Goal: Navigation & Orientation: Find specific page/section

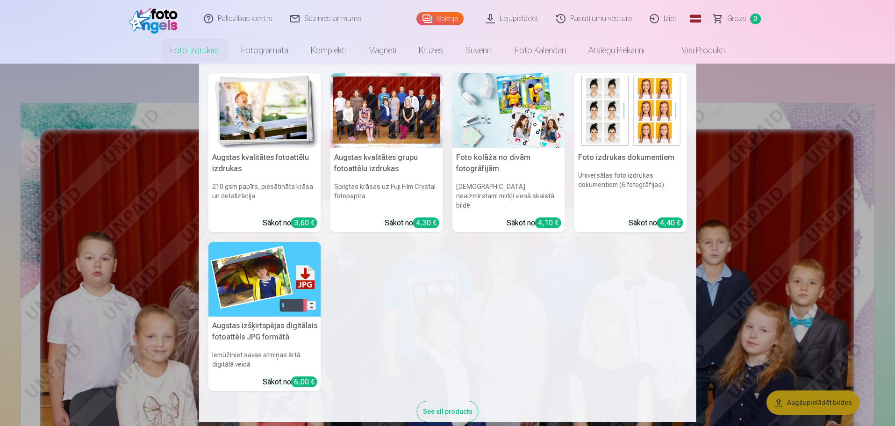
click at [196, 50] on link "Foto izdrukas" at bounding box center [194, 50] width 71 height 26
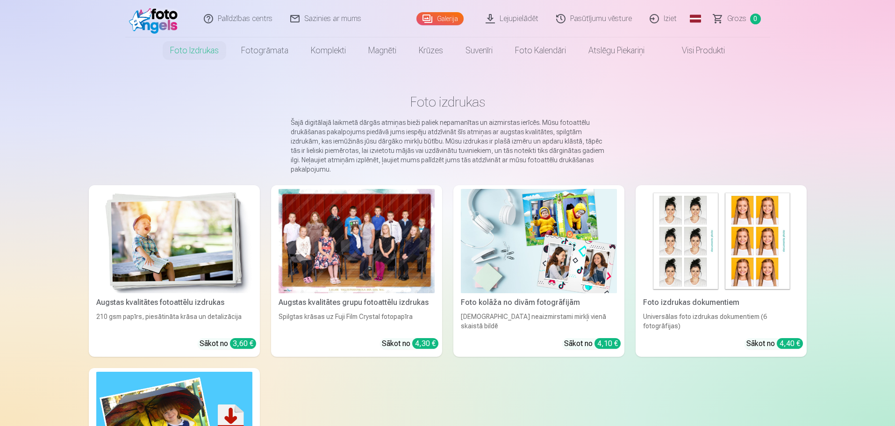
click at [446, 19] on link "Galerija" at bounding box center [439, 18] width 47 height 13
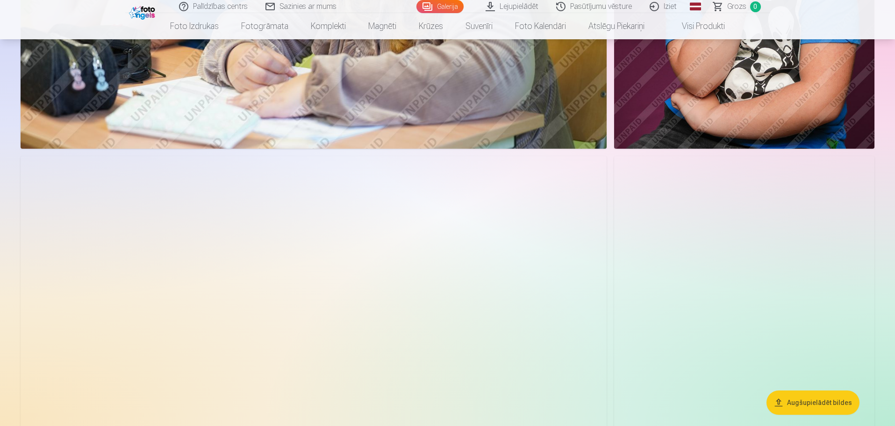
scroll to position [1916, 0]
